Goal: Find specific page/section: Find specific page/section

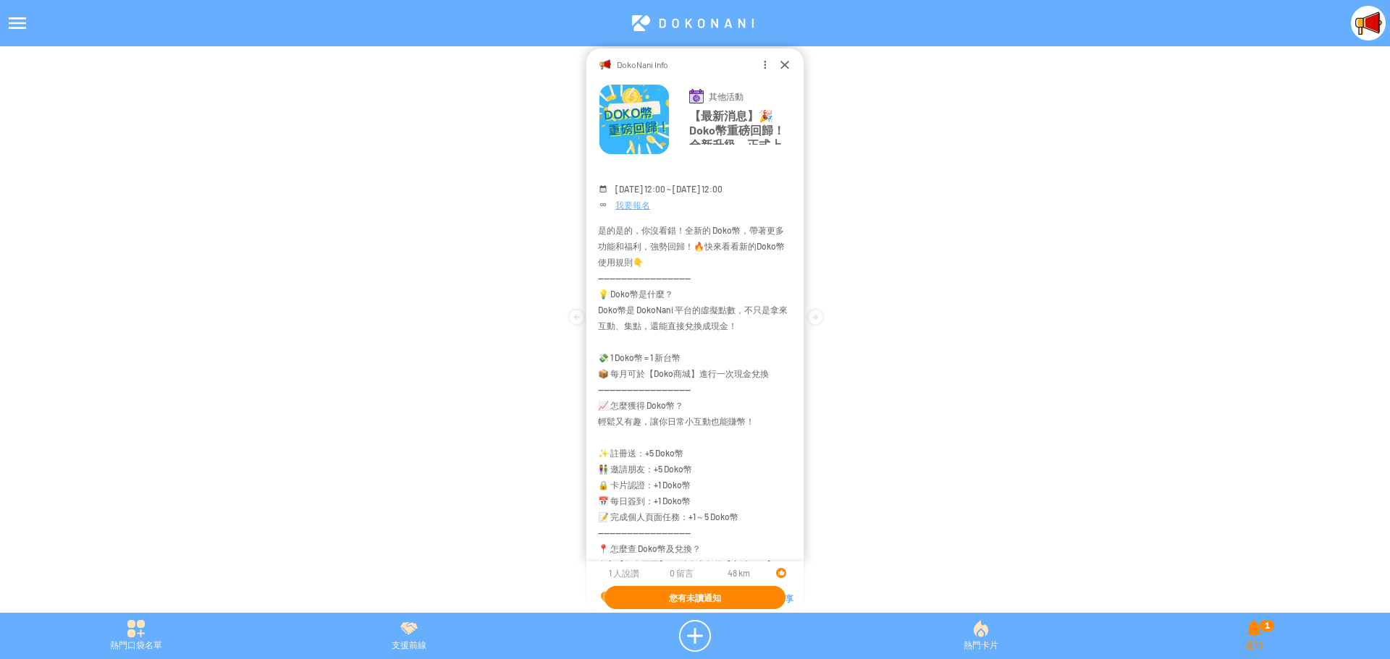
click at [1249, 635] on div "1 通知" at bounding box center [1254, 636] width 272 height 32
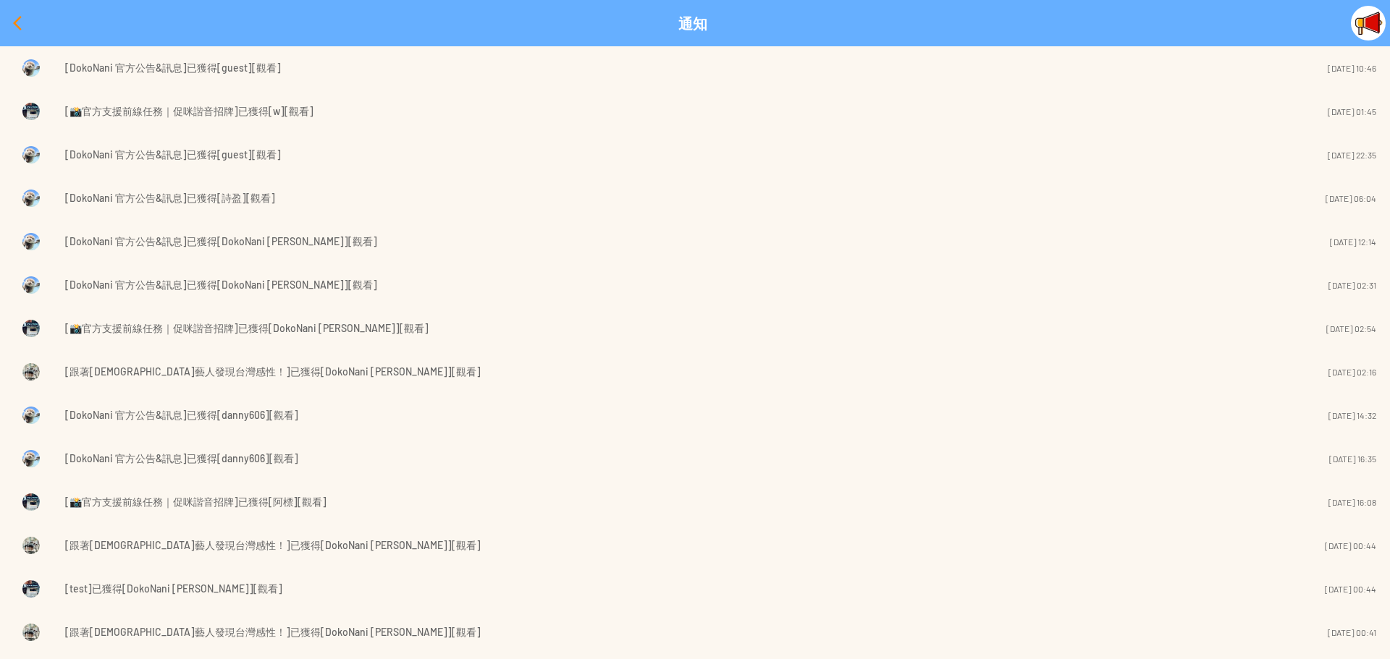
click at [12, 21] on div at bounding box center [17, 23] width 35 height 35
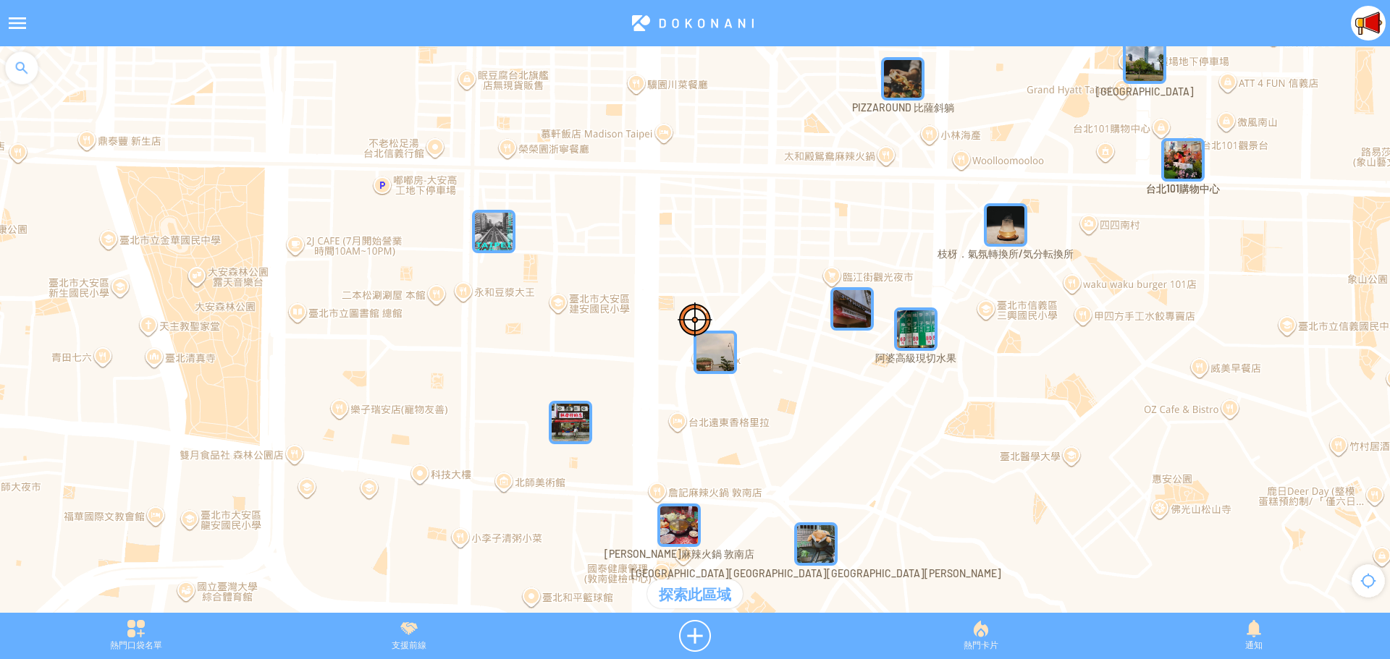
click at [12, 15] on div at bounding box center [17, 23] width 35 height 35
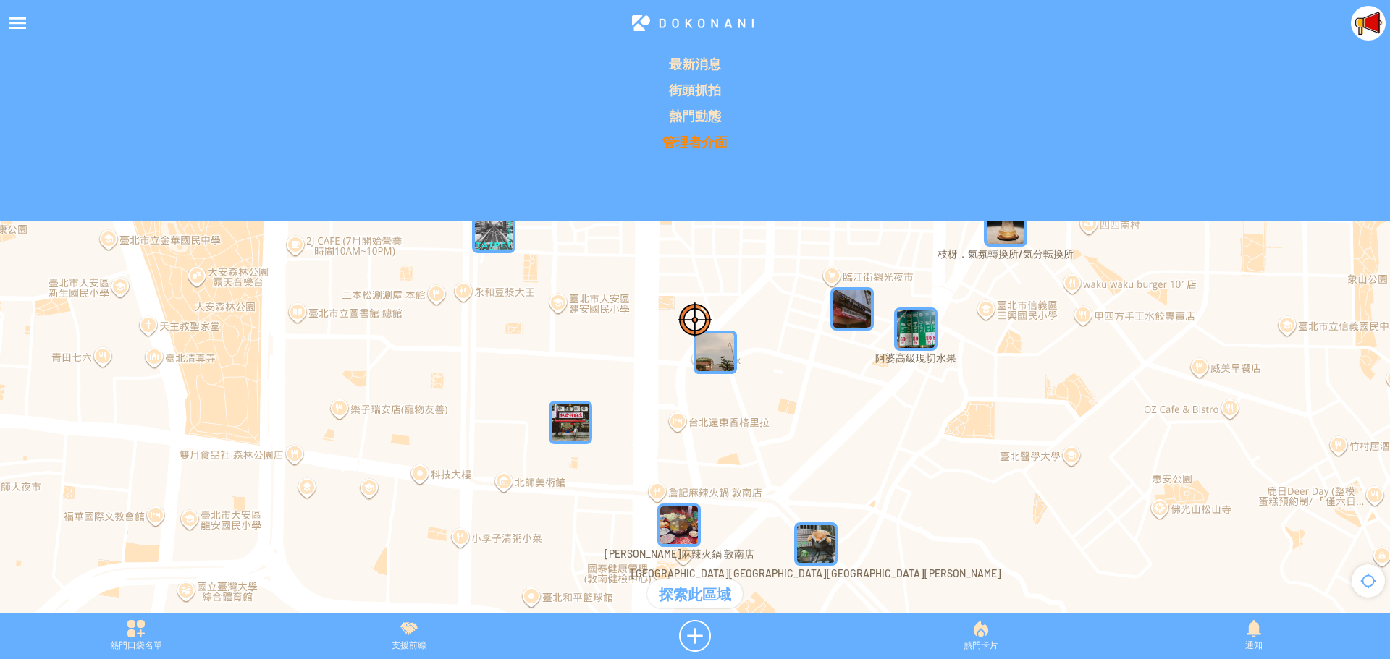
click at [697, 140] on p "管理者介面" at bounding box center [695, 141] width 1372 height 17
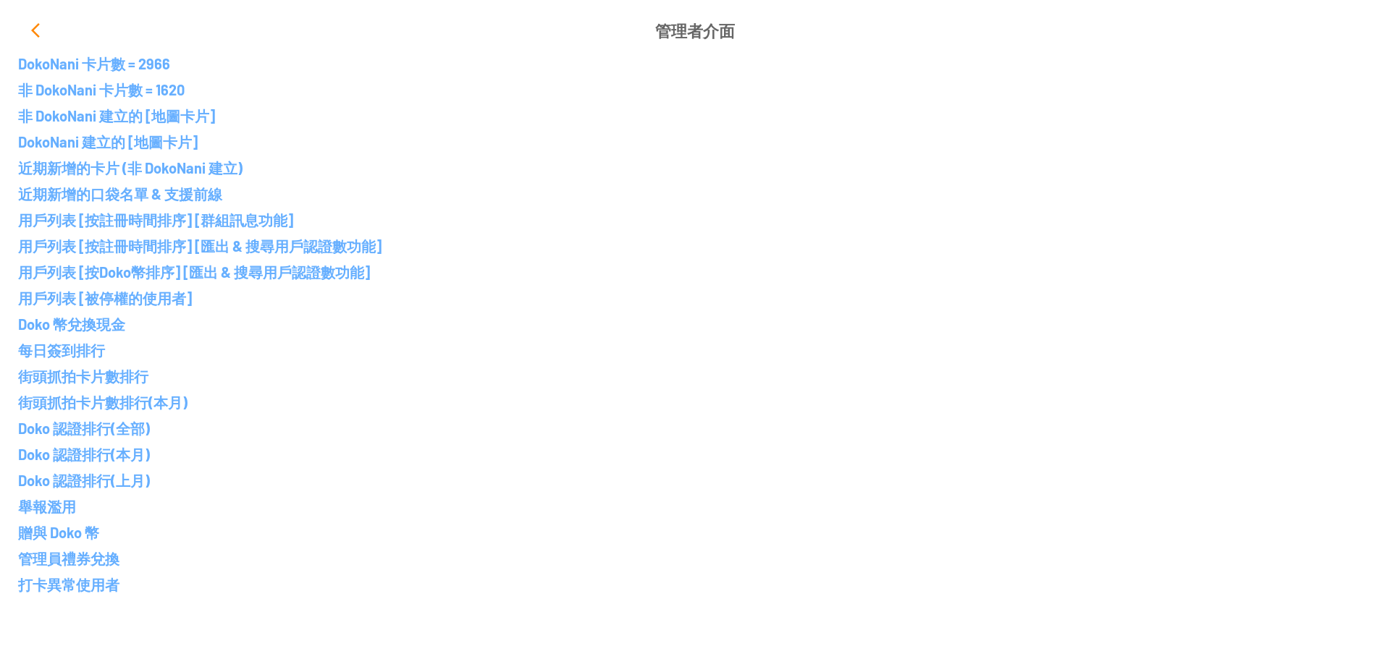
click at [28, 30] on div at bounding box center [35, 30] width 35 height 35
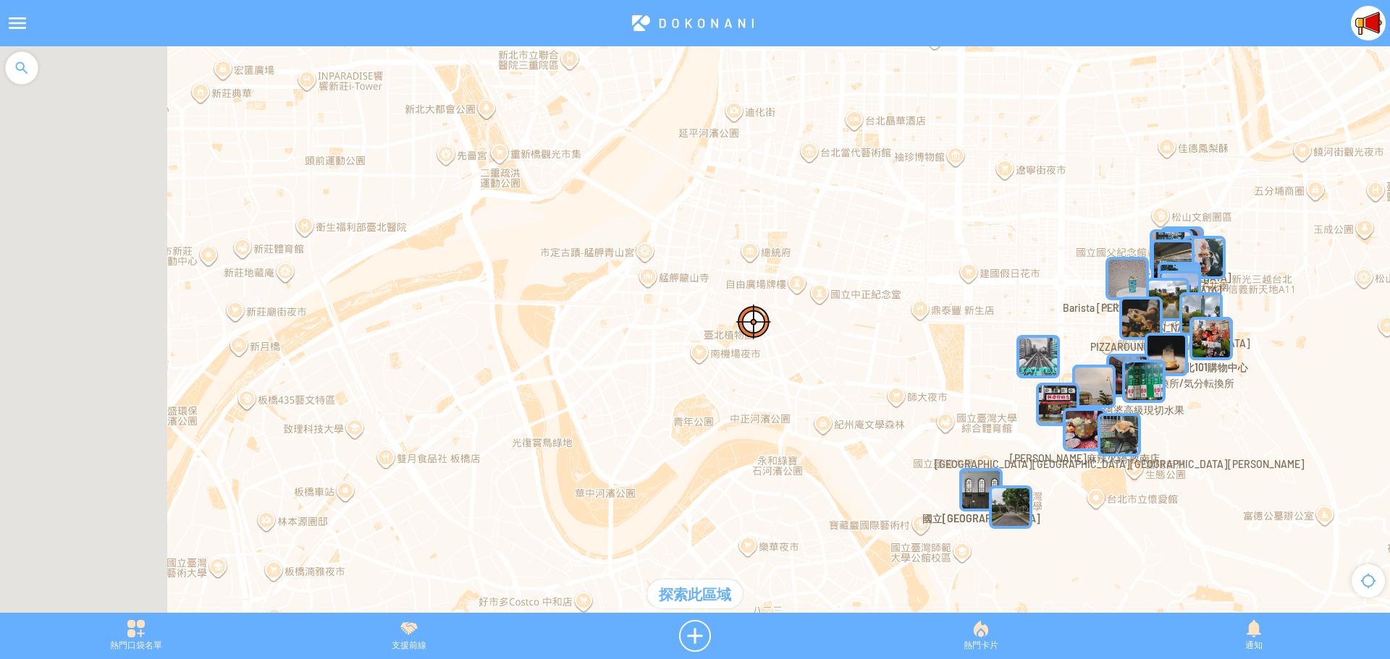
drag, startPoint x: 473, startPoint y: 362, endPoint x: 850, endPoint y: 382, distance: 377.6
click at [850, 382] on div at bounding box center [695, 336] width 1390 height 581
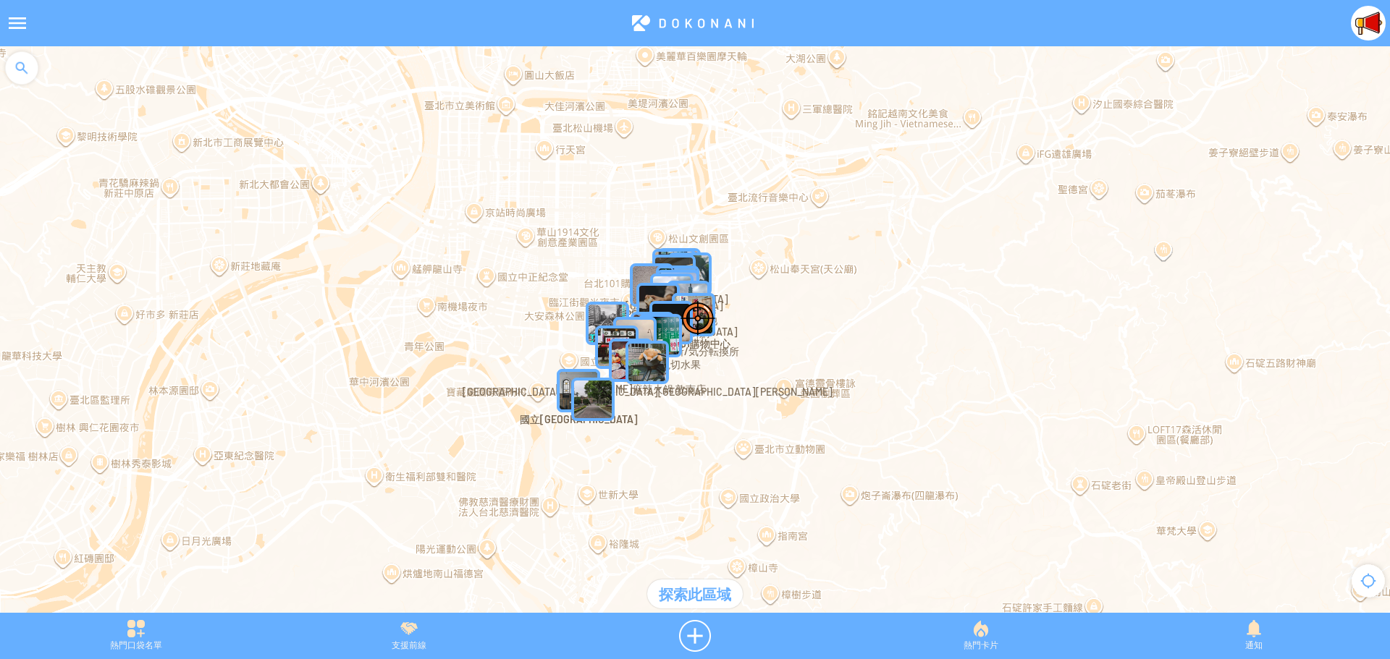
drag, startPoint x: 971, startPoint y: 321, endPoint x: 417, endPoint y: 256, distance: 557.5
click at [417, 256] on div at bounding box center [695, 336] width 1390 height 581
